Goal: Information Seeking & Learning: Learn about a topic

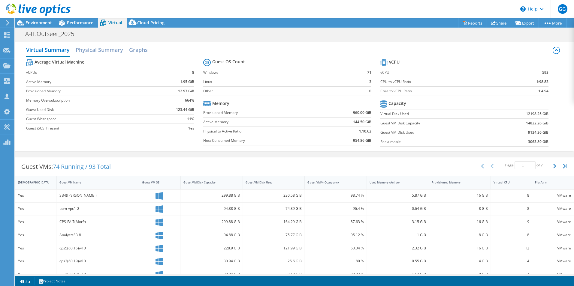
select select "USD"
click at [77, 23] on span "Performance" at bounding box center [80, 23] width 26 height 6
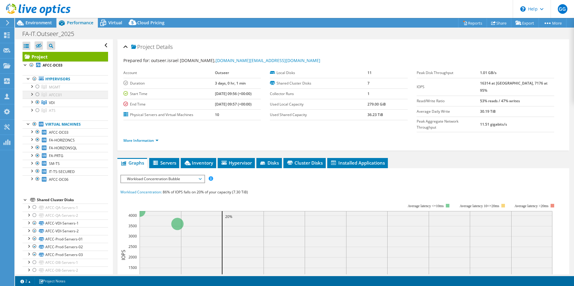
click at [38, 94] on div at bounding box center [38, 94] width 6 height 7
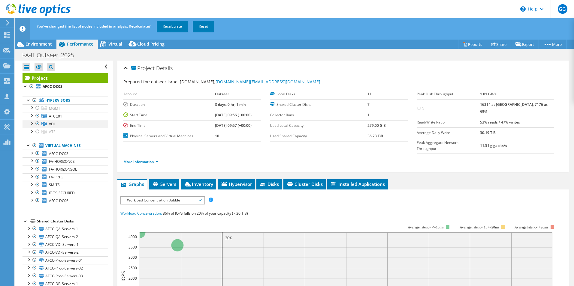
click at [36, 123] on div at bounding box center [38, 123] width 6 height 7
click at [174, 27] on link "Recalculate" at bounding box center [172, 26] width 31 height 11
click at [37, 44] on span "Environment" at bounding box center [39, 44] width 26 height 6
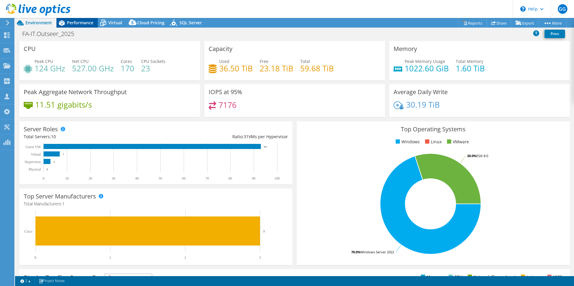
click at [76, 21] on span "Performance" at bounding box center [80, 23] width 26 height 6
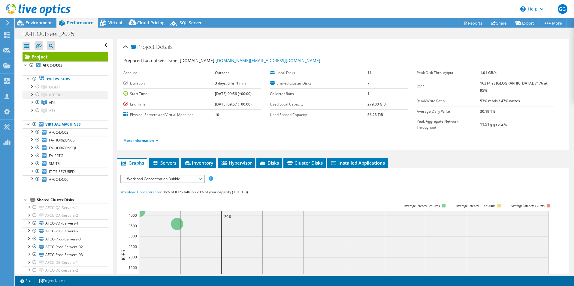
click at [37, 94] on div at bounding box center [38, 94] width 6 height 7
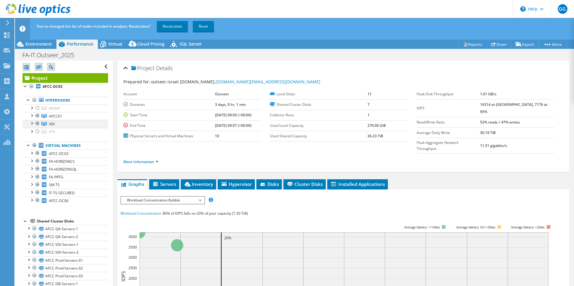
click at [38, 122] on div at bounding box center [38, 123] width 6 height 7
click at [172, 24] on link "Recalculate" at bounding box center [172, 26] width 31 height 11
click at [188, 43] on span "SQL Server" at bounding box center [190, 44] width 22 height 6
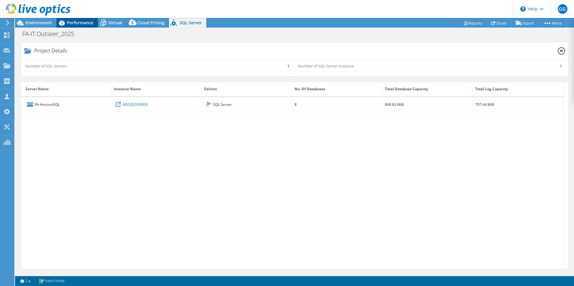
click at [71, 25] on span "Performance" at bounding box center [80, 23] width 26 height 6
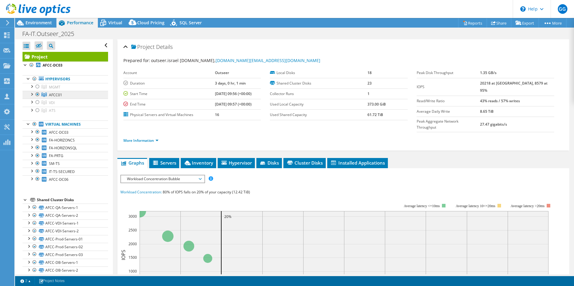
click at [56, 95] on span "AFCC01" at bounding box center [55, 94] width 13 height 5
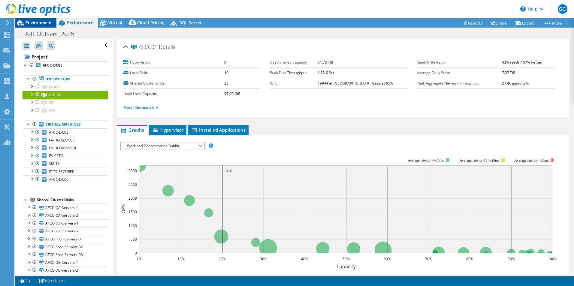
click at [45, 23] on span "Environment" at bounding box center [39, 23] width 26 height 6
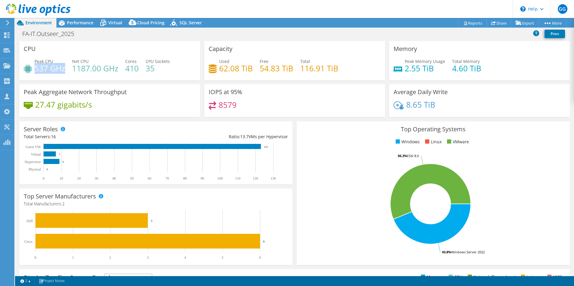
drag, startPoint x: 35, startPoint y: 68, endPoint x: 64, endPoint y: 69, distance: 29.4
click at [64, 69] on h4 "537 GHz" at bounding box center [50, 68] width 31 height 7
drag, startPoint x: 64, startPoint y: 69, endPoint x: 117, endPoint y: 71, distance: 52.9
click at [117, 71] on h4 "1187.00 GHz" at bounding box center [95, 68] width 46 height 7
drag, startPoint x: 117, startPoint y: 71, endPoint x: 82, endPoint y: 77, distance: 35.7
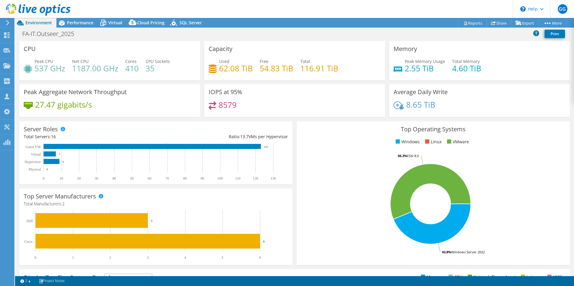
click at [82, 77] on div "Peak CPU 537 GHz Net CPU 1187.00 GHz Cores 410 CPU Sockets 35" at bounding box center [110, 68] width 172 height 20
